Goal: Information Seeking & Learning: Understand process/instructions

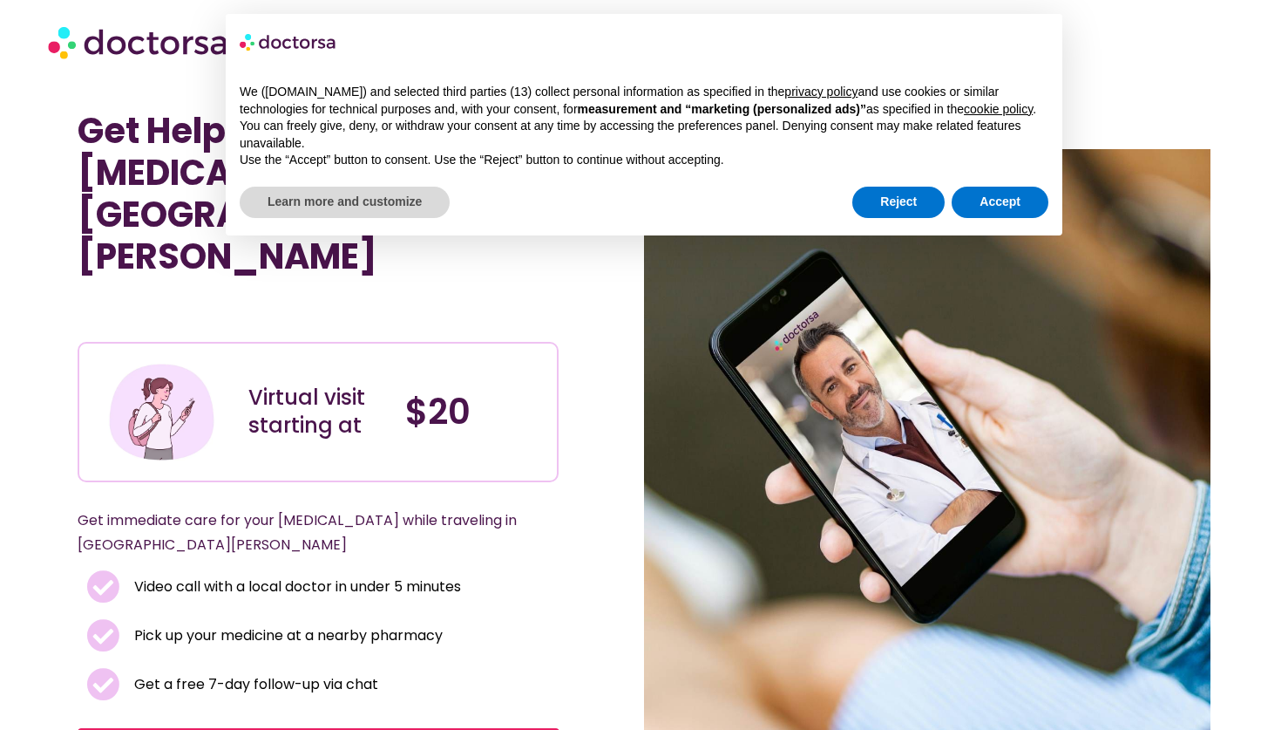
click at [97, 222] on div "Get Help for [MEDICAL_DATA] in [GEOGRAPHIC_DATA][PERSON_NAME] Virtual visit sta…" at bounding box center [361, 469] width 567 height 719
click at [924, 216] on button "Reject" at bounding box center [899, 202] width 92 height 31
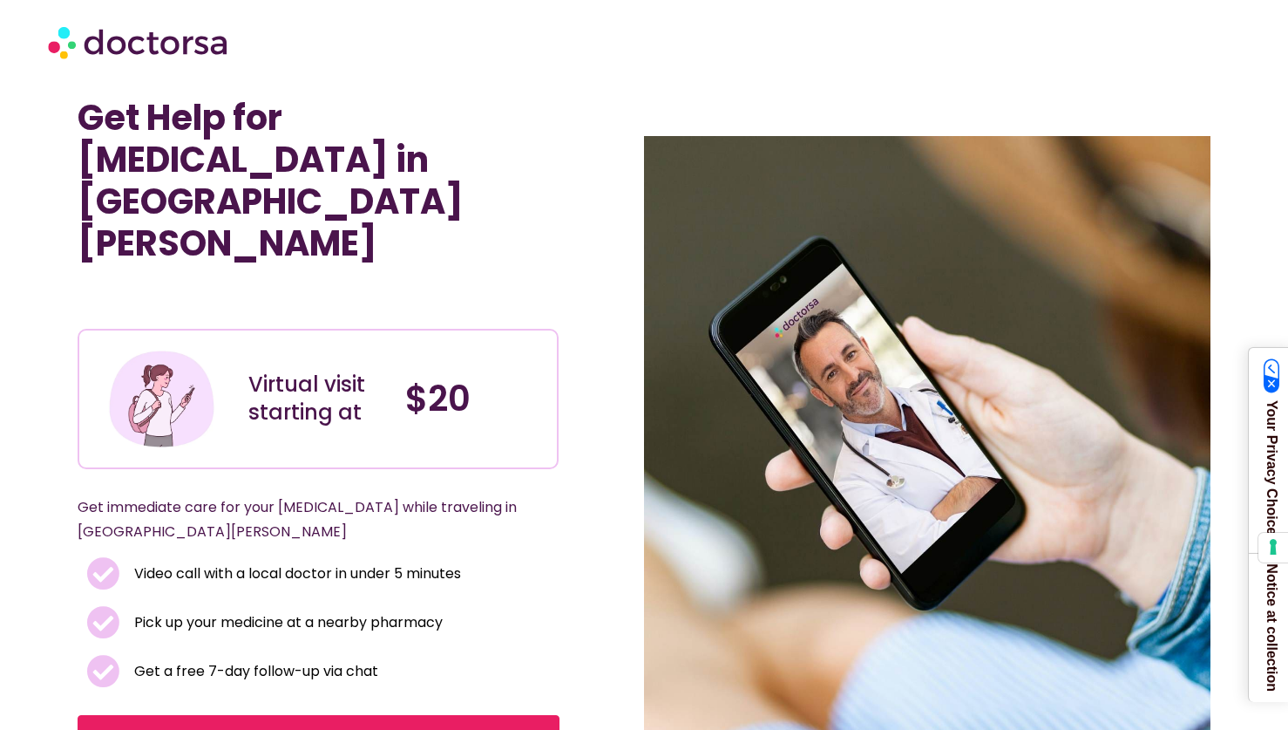
scroll to position [3, 0]
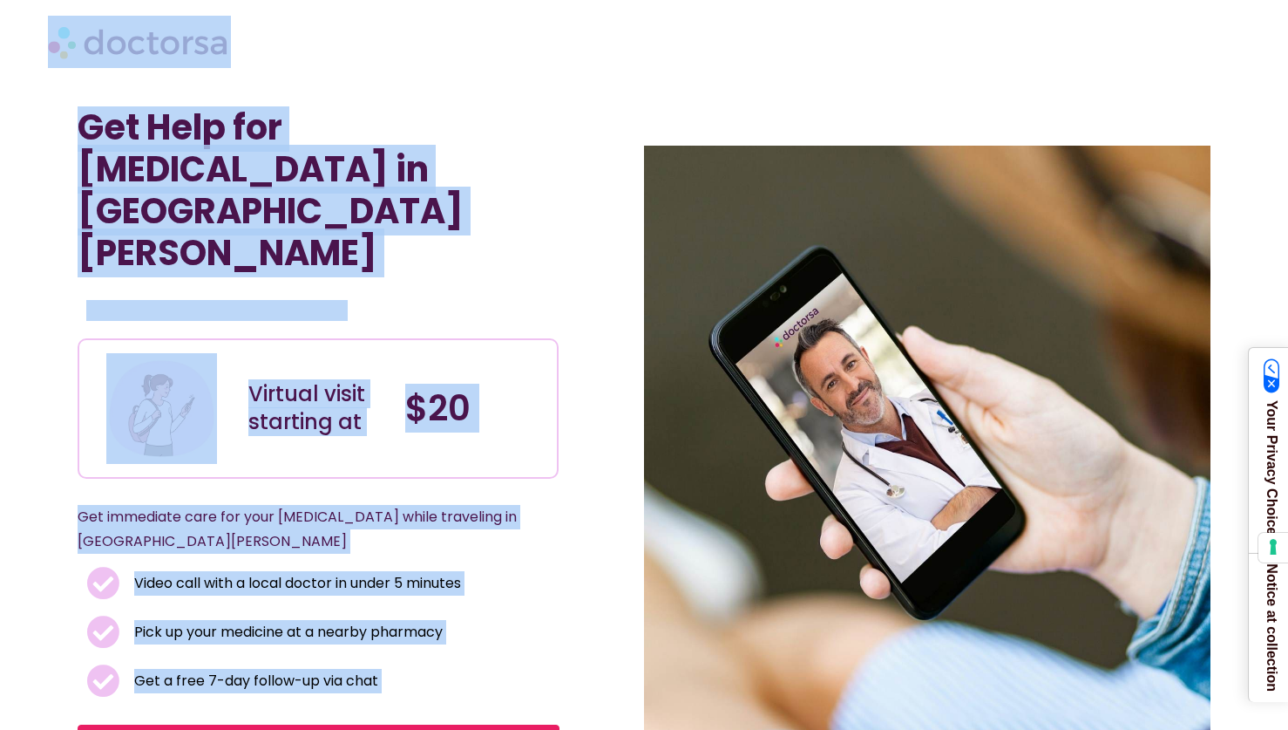
drag, startPoint x: 38, startPoint y: 29, endPoint x: 497, endPoint y: 721, distance: 830.3
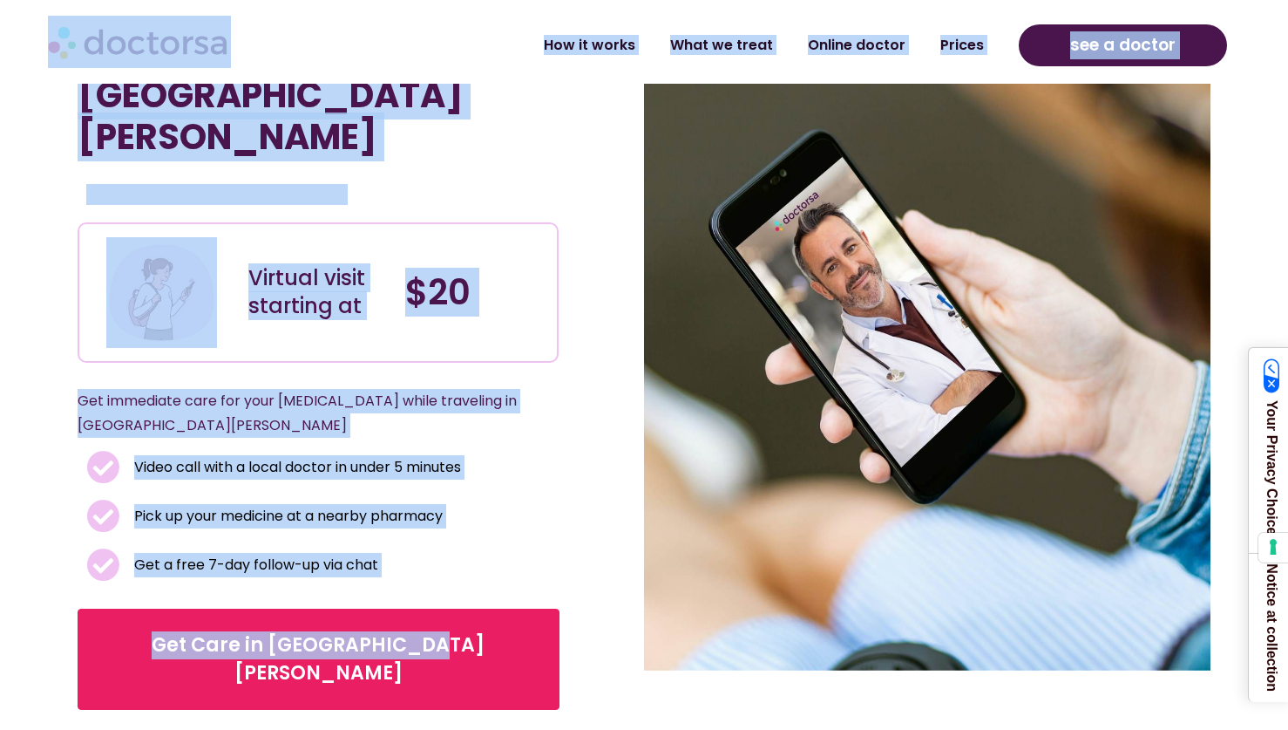
scroll to position [0, 0]
